Goal: Navigation & Orientation: Go to known website

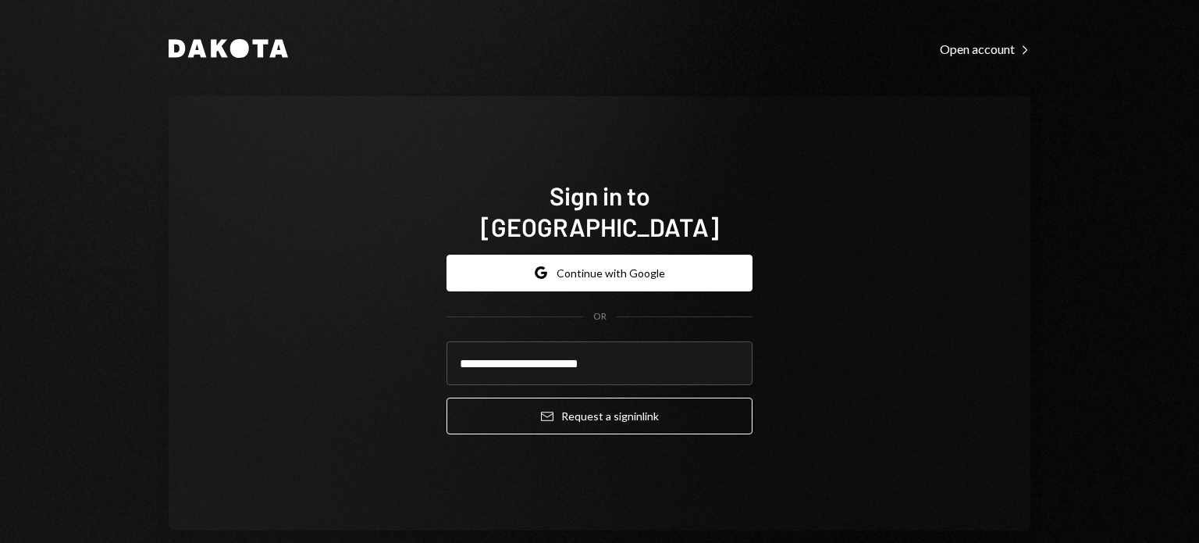
click at [593, 406] on button "Email Request a sign in link" at bounding box center [600, 415] width 306 height 37
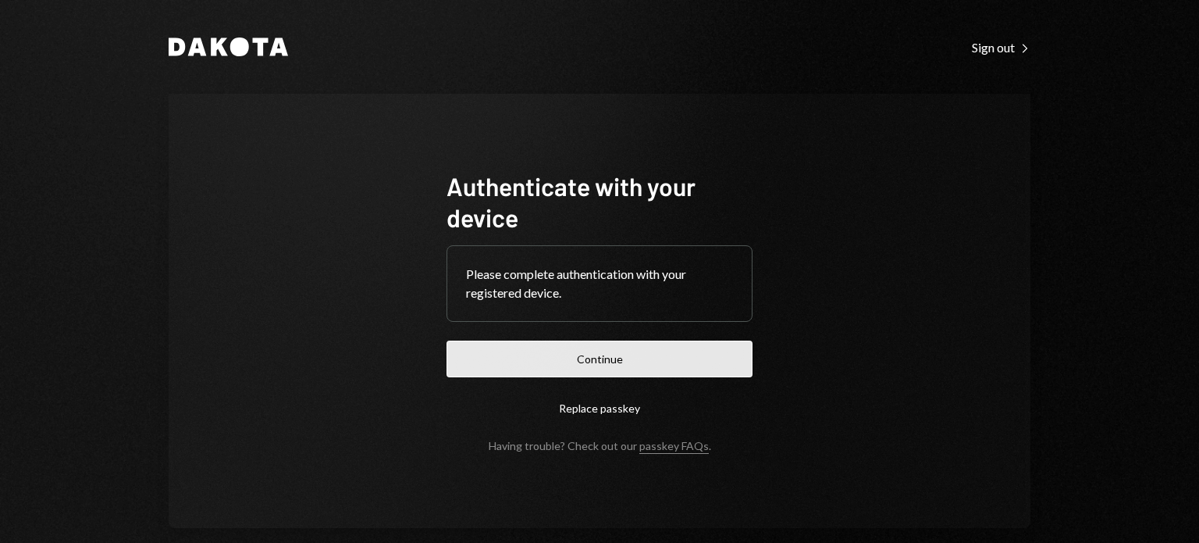
click at [557, 352] on button "Continue" at bounding box center [600, 358] width 306 height 37
